Goal: Learn about a topic: Learn about a topic

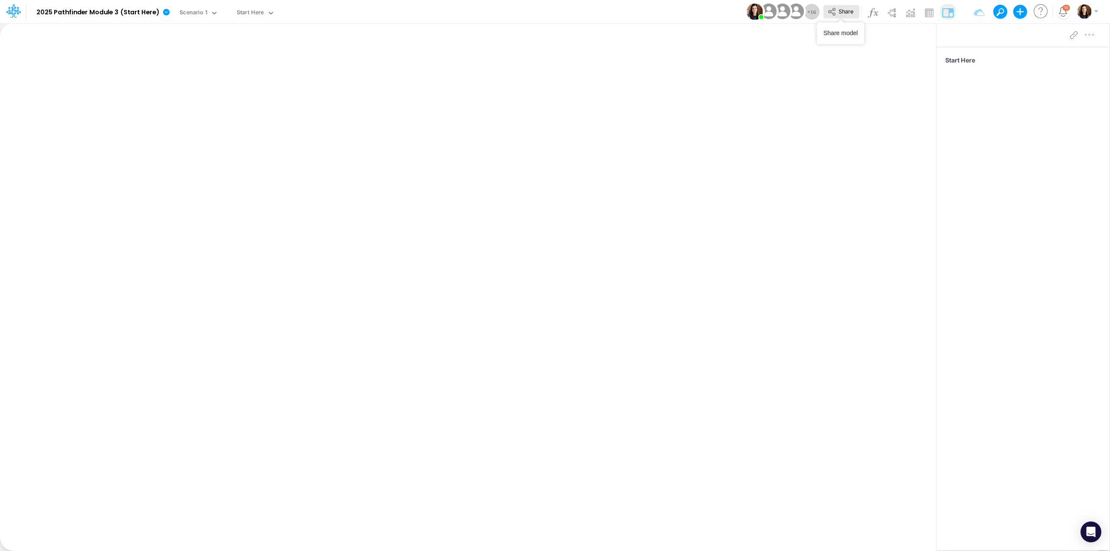
click at [827, 14] on icon at bounding box center [832, 12] width 10 height 10
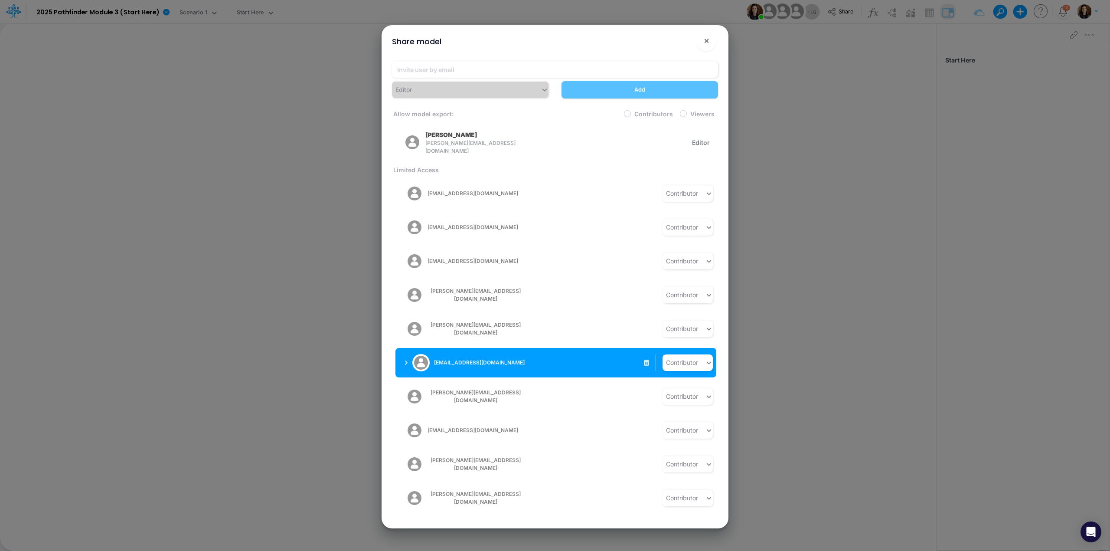
scroll to position [178, 0]
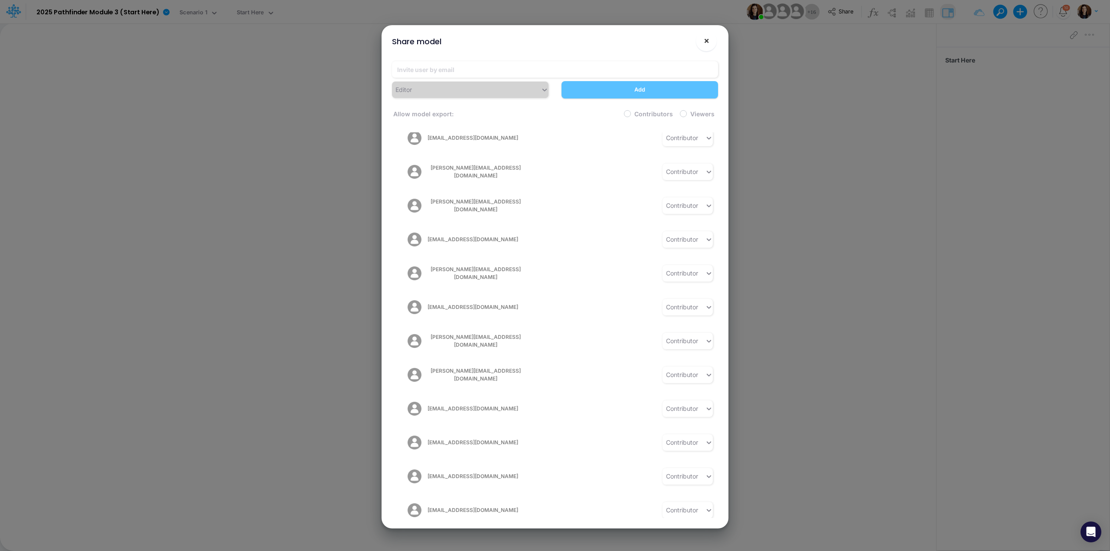
drag, startPoint x: 707, startPoint y: 44, endPoint x: 479, endPoint y: 6, distance: 231.2
click at [707, 44] on span "×" at bounding box center [707, 40] width 6 height 10
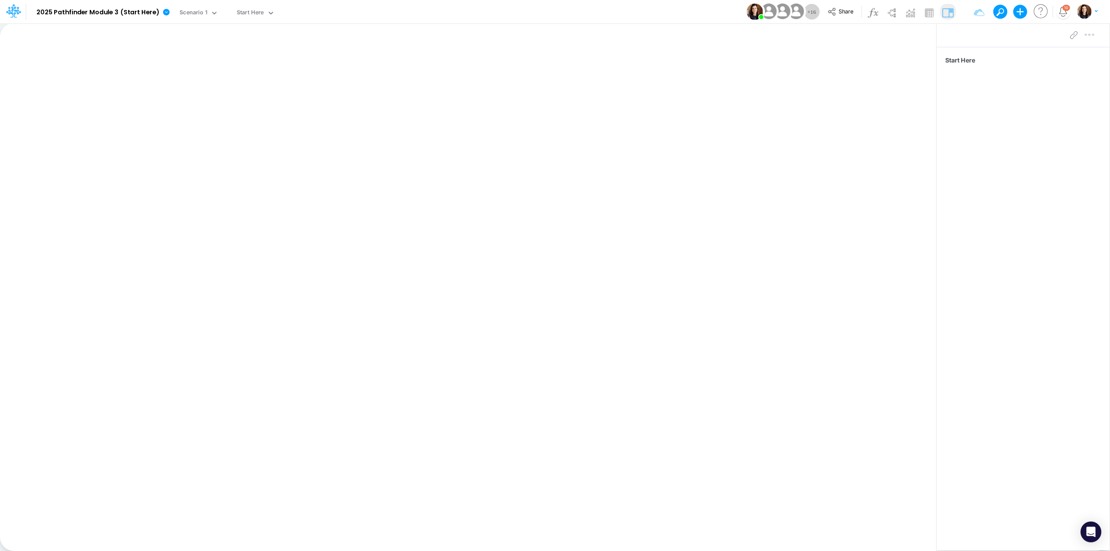
click at [361, 9] on div "Model 2025 Pathfinder Module 3 (Start Here) Edit model settings Duplicate Impor…" at bounding box center [554, 11] width 999 height 23
